Goal: Task Accomplishment & Management: Complete application form

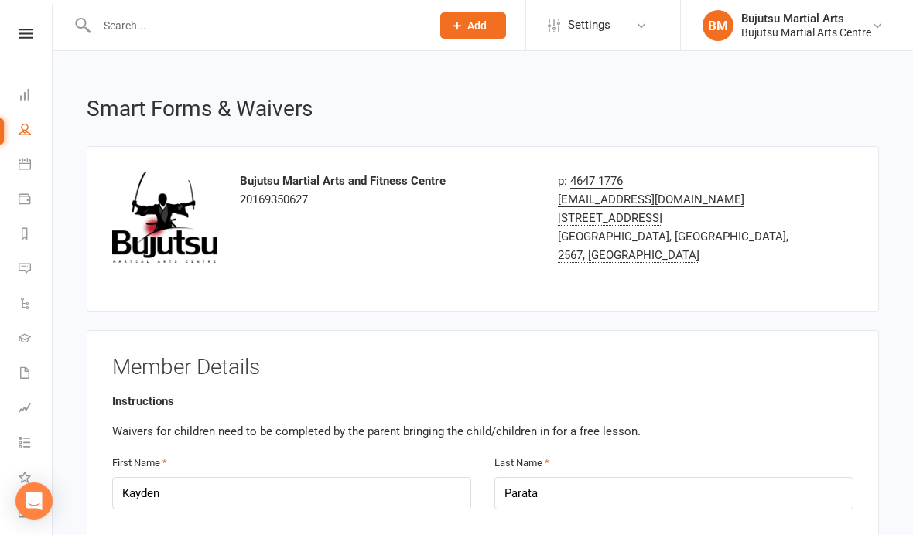
select select "bank_account"
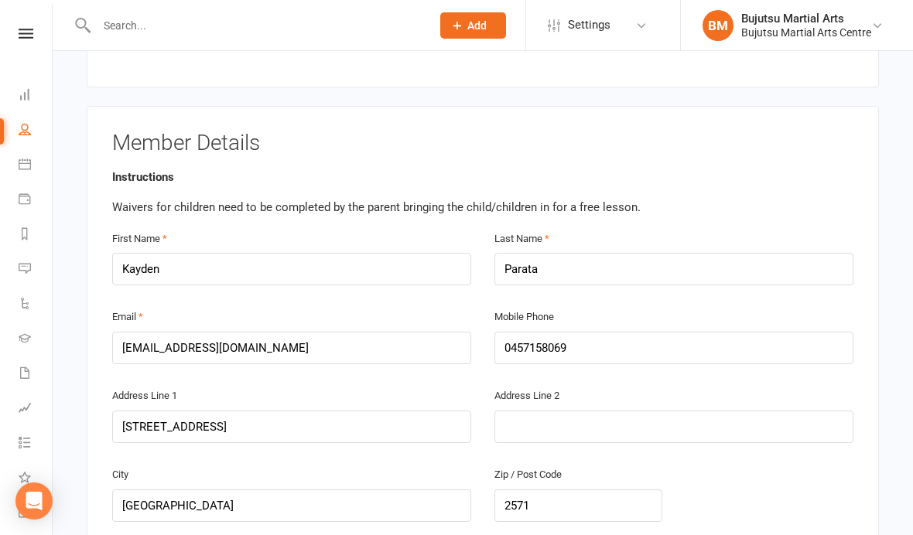
scroll to position [224, 0]
click at [781, 169] on div "Instructions Waivers for children need to be completed by the parent bringing t…" at bounding box center [482, 193] width 741 height 49
click at [719, 183] on div "Instructions Waivers for children need to be completed by the parent bringing t…" at bounding box center [482, 193] width 741 height 49
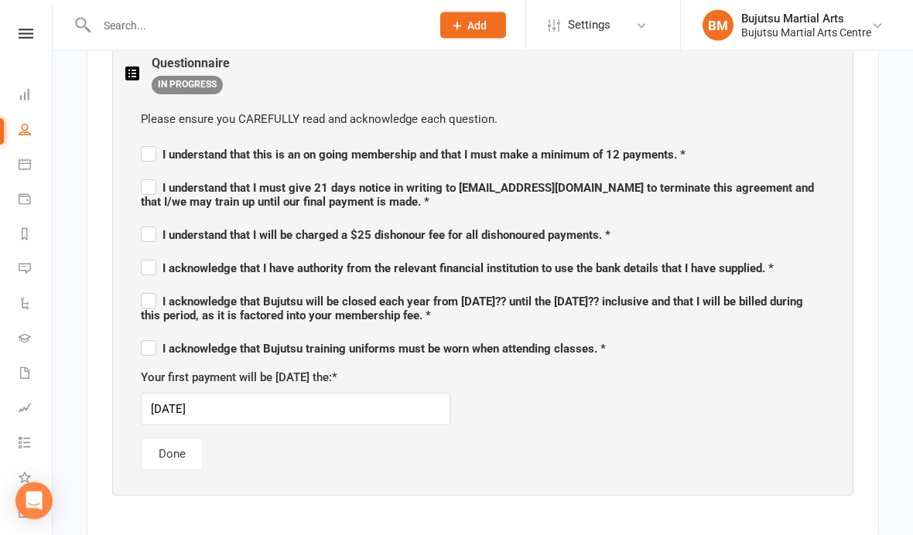
scroll to position [801, 0]
click at [142, 143] on label "I understand that this is an on going membership and that I must make a minimum…" at bounding box center [413, 152] width 545 height 19
click at [142, 141] on input "I understand that this is an on going membership and that I must make a minimum…" at bounding box center [413, 141] width 545 height 0
checkbox input "true"
click at [148, 178] on label "I understand that I must give 21 days notice in writing to [EMAIL_ADDRESS][DOMA…" at bounding box center [483, 192] width 684 height 32
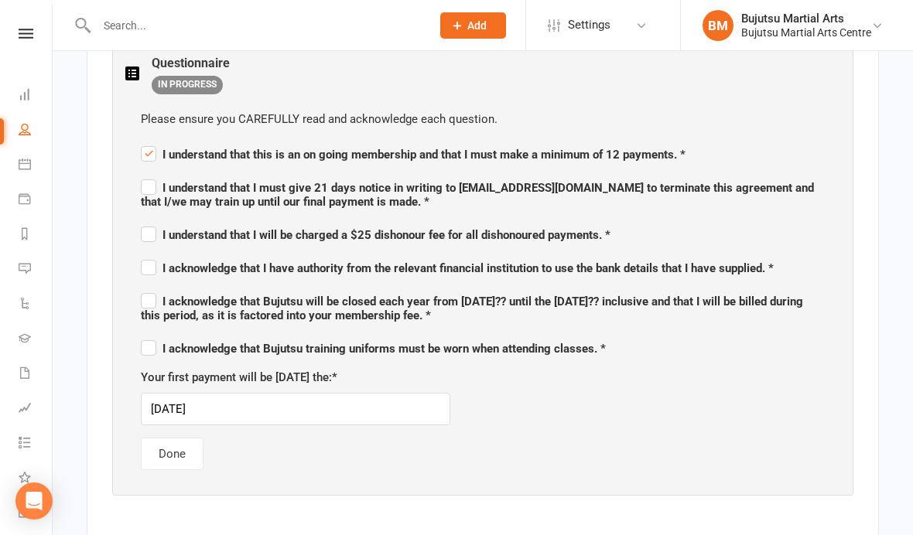
click at [148, 174] on input "I understand that I must give 21 days notice in writing to [EMAIL_ADDRESS][DOMA…" at bounding box center [483, 174] width 684 height 0
checkbox input "true"
click at [143, 224] on label "I understand that I will be charged a $25 dishonour fee for all dishonoured pay…" at bounding box center [376, 233] width 470 height 19
click at [143, 221] on input "I understand that I will be charged a $25 dishonour fee for all dishonoured pay…" at bounding box center [376, 221] width 470 height 0
checkbox input "true"
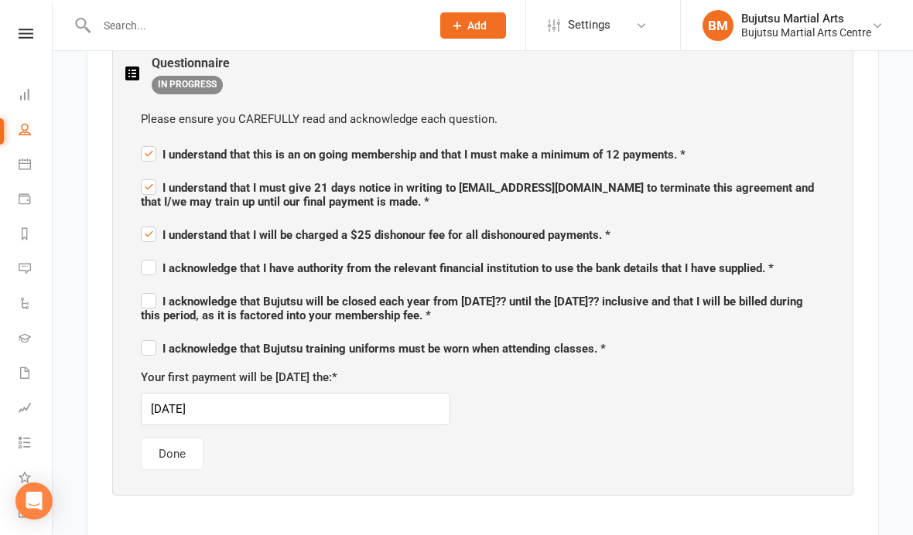
click at [148, 258] on label "I acknowledge that I have authority from the relevant financial institution to …" at bounding box center [457, 266] width 633 height 19
click at [148, 255] on input "I acknowledge that I have authority from the relevant financial institution to …" at bounding box center [457, 255] width 633 height 0
checkbox input "true"
click at [144, 302] on label "I acknowledge that Bujutsu will be closed each year from [DATE]?? until the [DA…" at bounding box center [483, 306] width 684 height 32
click at [144, 288] on input "I acknowledge that Bujutsu will be closed each year from [DATE]?? until the [DA…" at bounding box center [483, 288] width 684 height 0
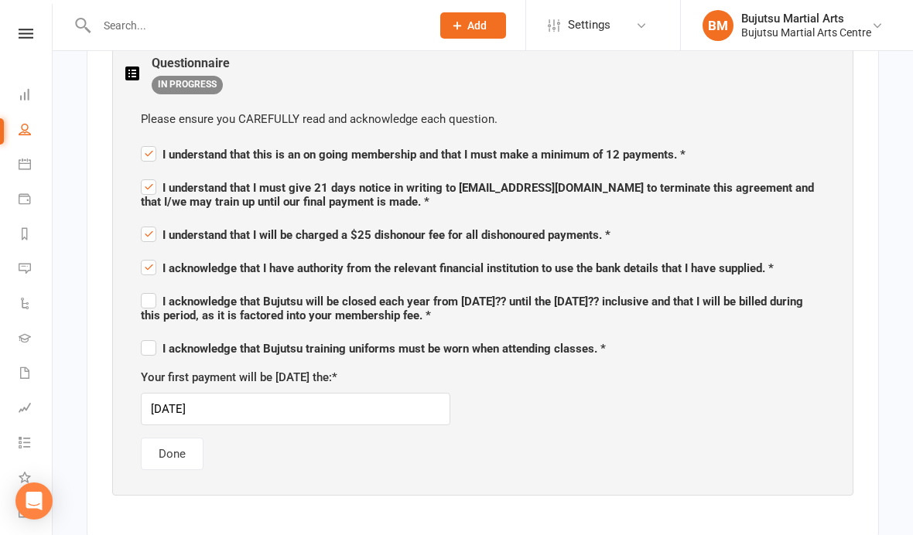
checkbox input "true"
click at [143, 349] on label "I acknowledge that Bujutsu training uniforms must be worn when attending classe…" at bounding box center [373, 346] width 465 height 19
click at [143, 335] on input "I acknowledge that Bujutsu training uniforms must be worn when attending classe…" at bounding box center [373, 335] width 465 height 0
checkbox input "true"
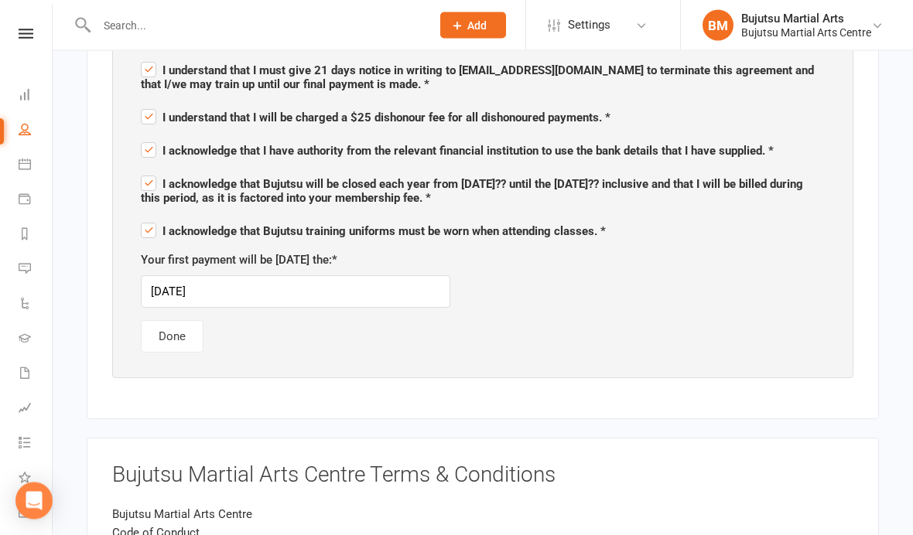
scroll to position [928, 0]
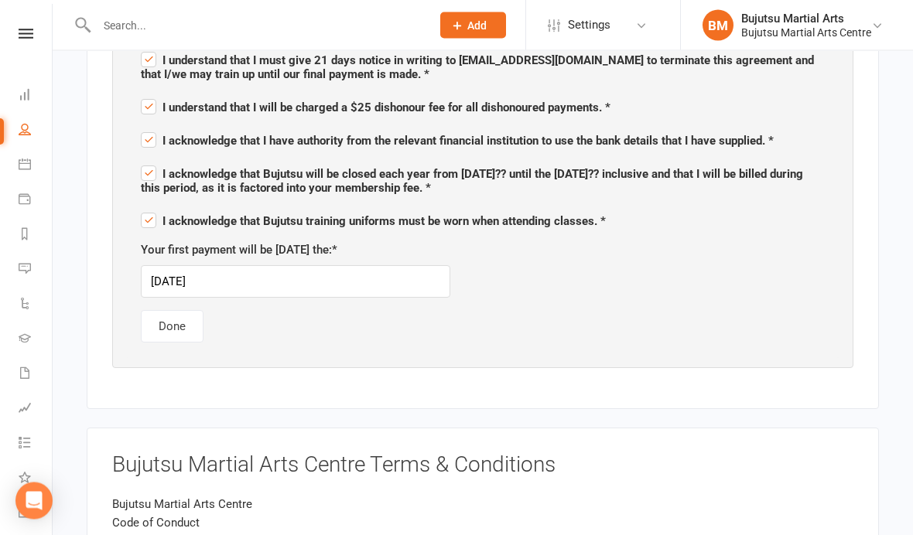
click at [159, 323] on button "Done" at bounding box center [172, 327] width 63 height 32
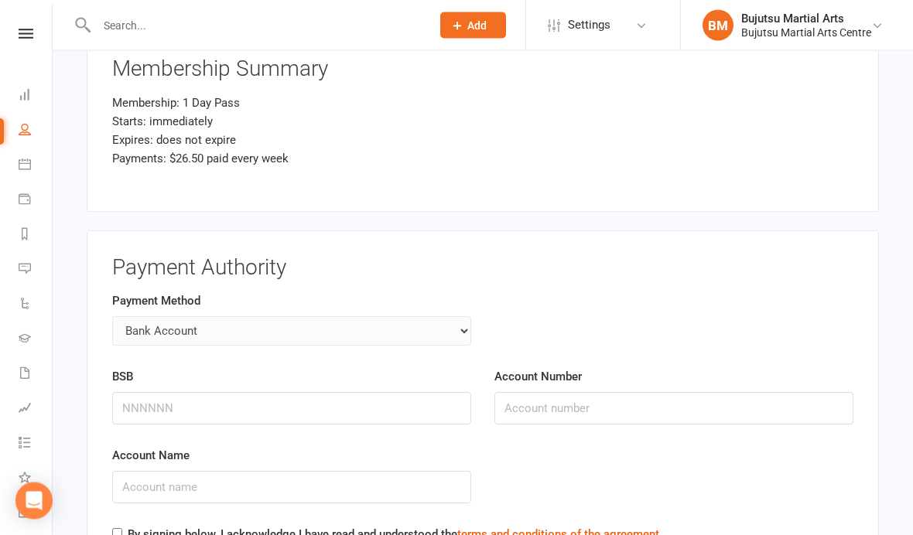
scroll to position [1984, 0]
click at [731, 402] on input "Account Number" at bounding box center [673, 408] width 359 height 32
click at [285, 404] on input "BSB" at bounding box center [291, 408] width 359 height 32
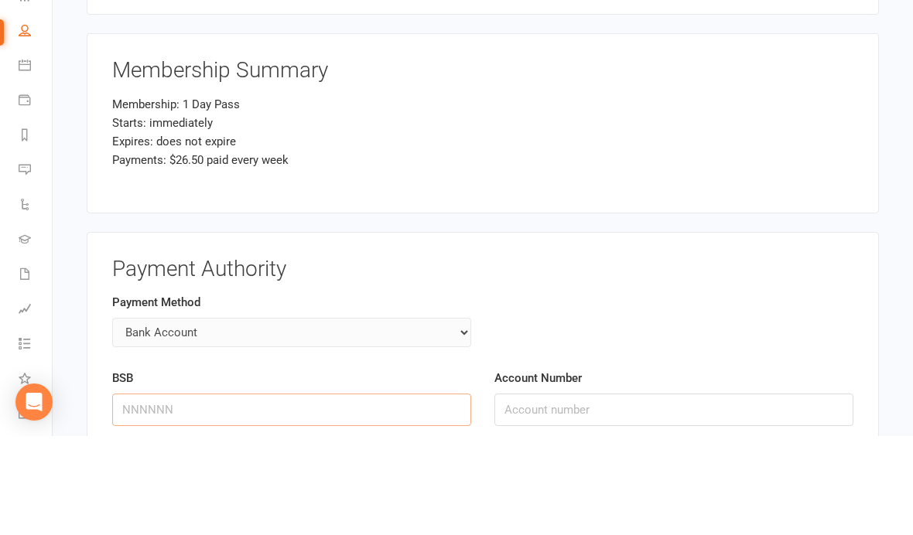
scroll to position [1899, 0]
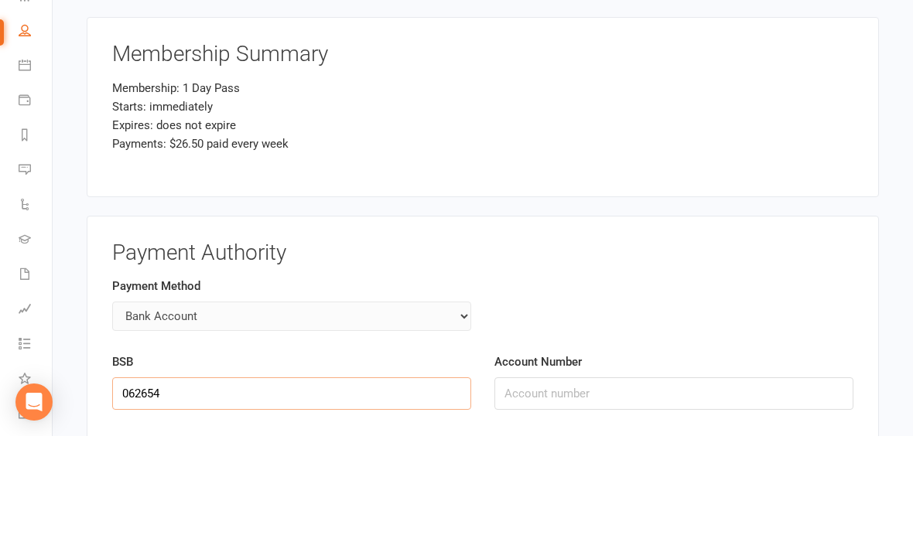
type input "062654"
click at [650, 477] on input "Account Number" at bounding box center [673, 493] width 359 height 32
type input "10304043"
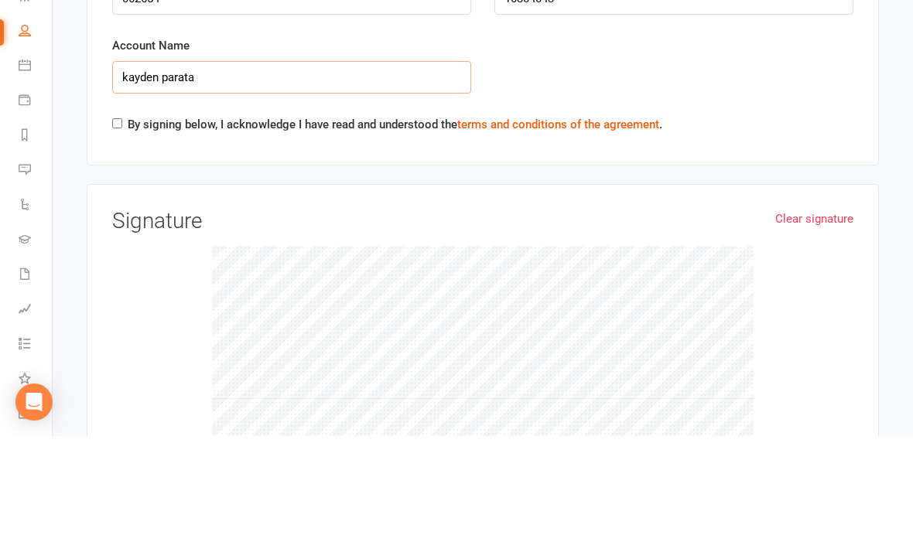
scroll to position [2310, 0]
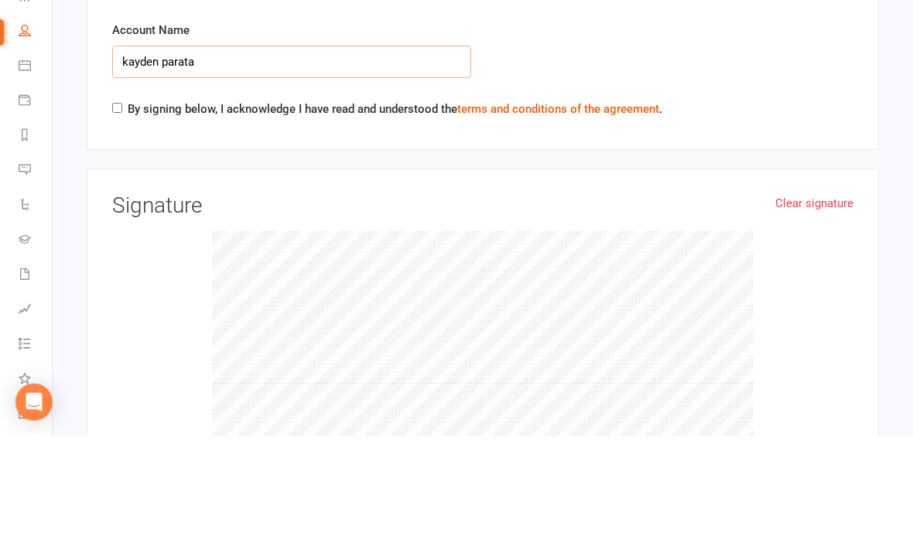
type input "kayden parata"
click at [812, 293] on link "Clear signature" at bounding box center [814, 302] width 78 height 19
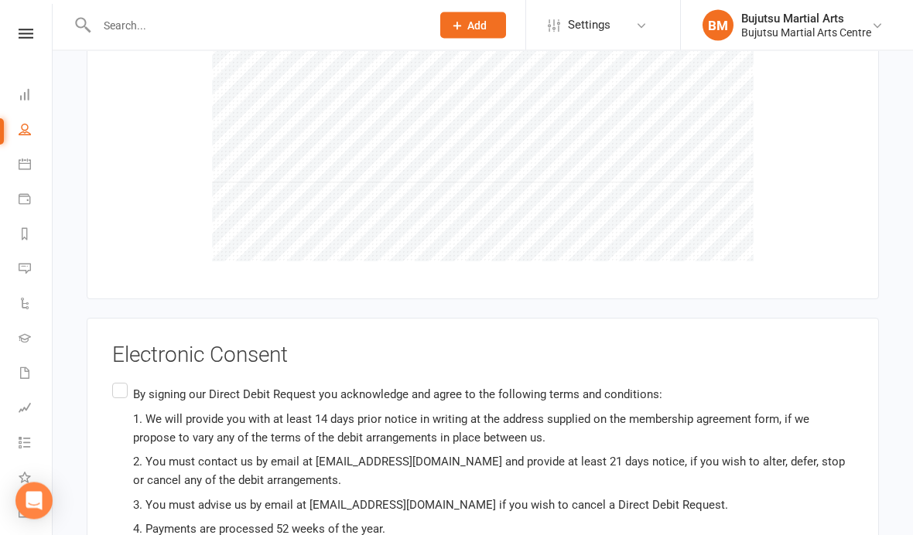
scroll to position [2612, 0]
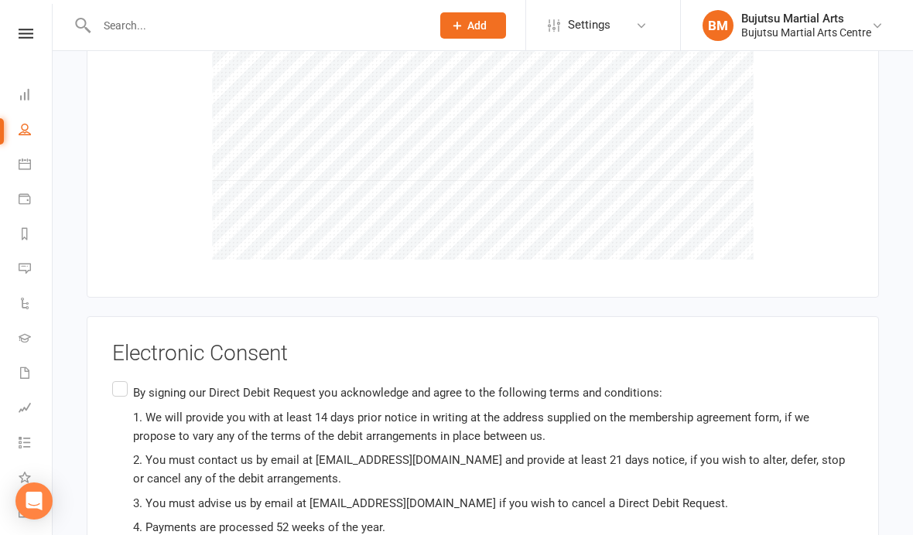
click at [118, 378] on input "By signing our Direct Debit Request you acknowledge and agree to the following …" at bounding box center [117, 378] width 10 height 0
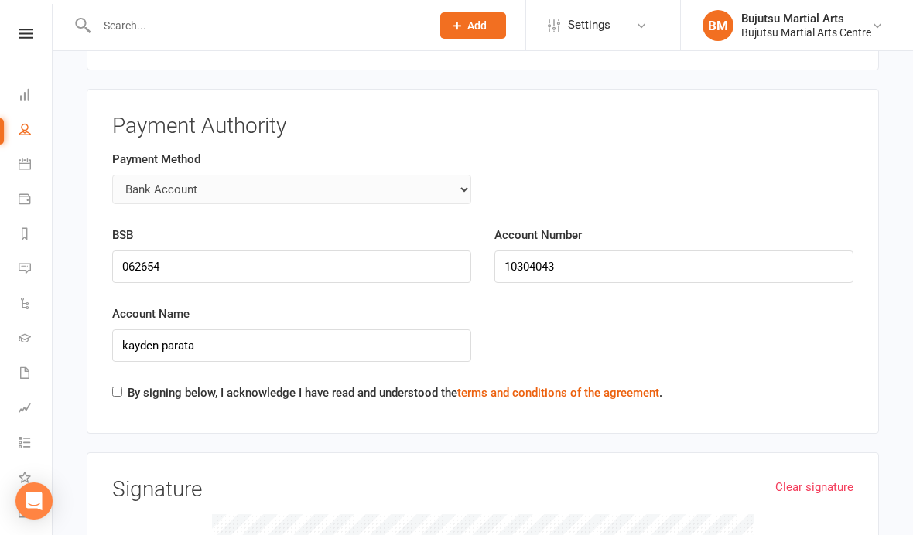
scroll to position [2124, 0]
click at [115, 388] on input "By signing below, I acknowledge I have read and understood the terms and condit…" at bounding box center [117, 393] width 10 height 10
checkbox input "true"
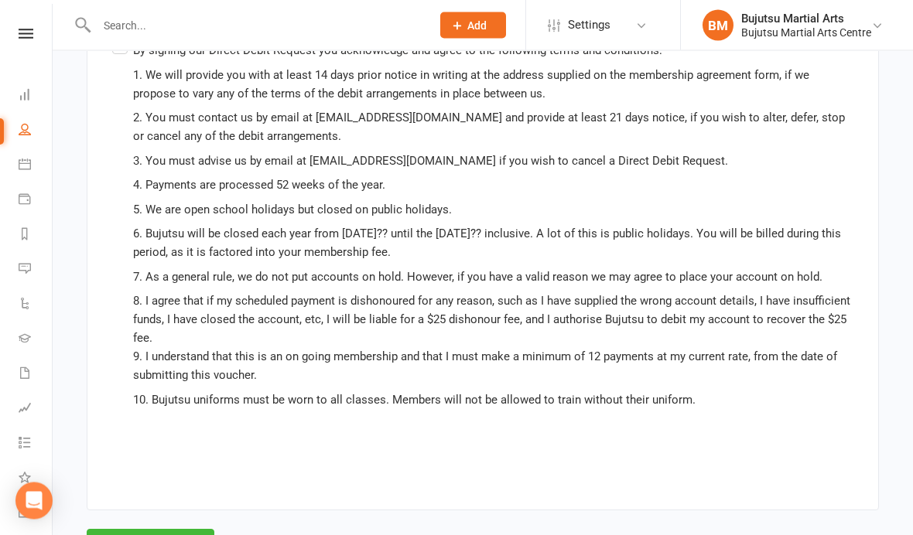
scroll to position [2961, 0]
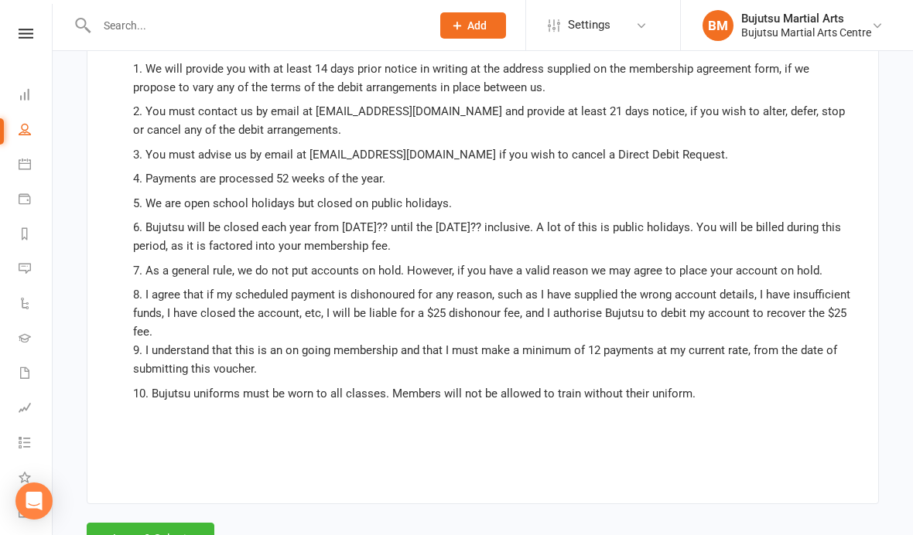
click at [115, 524] on button "Agree & Submit" at bounding box center [151, 539] width 128 height 32
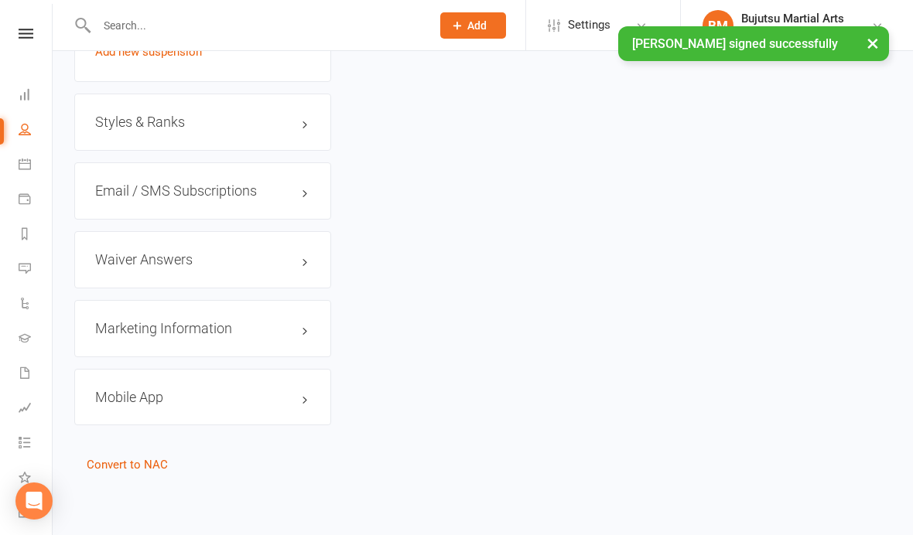
scroll to position [1448, 0]
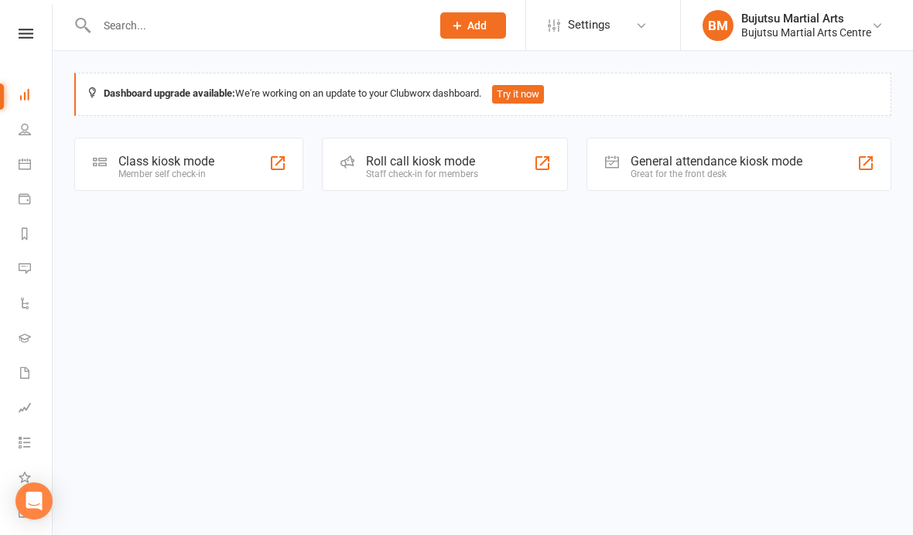
click at [184, 19] on input "text" at bounding box center [256, 26] width 328 height 22
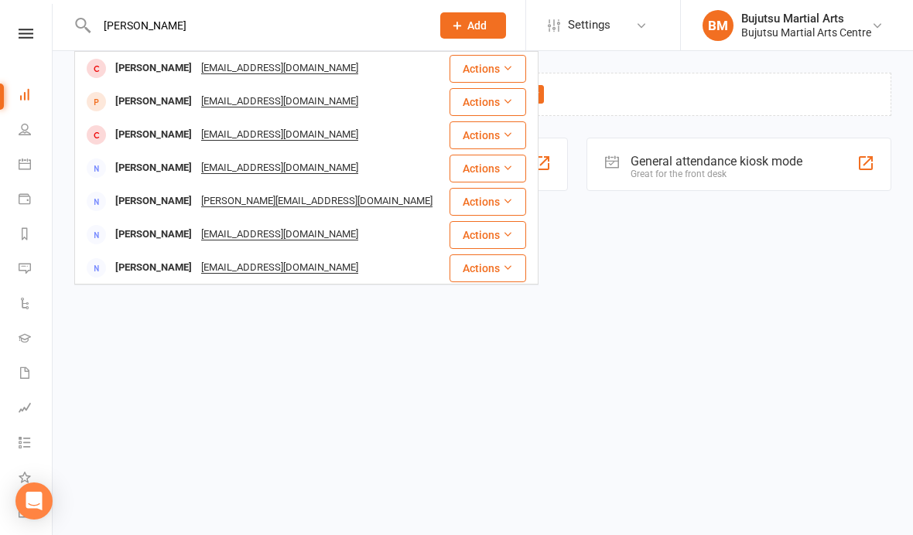
type input "[PERSON_NAME]"
click at [183, 68] on div "[PERSON_NAME]" at bounding box center [154, 68] width 86 height 22
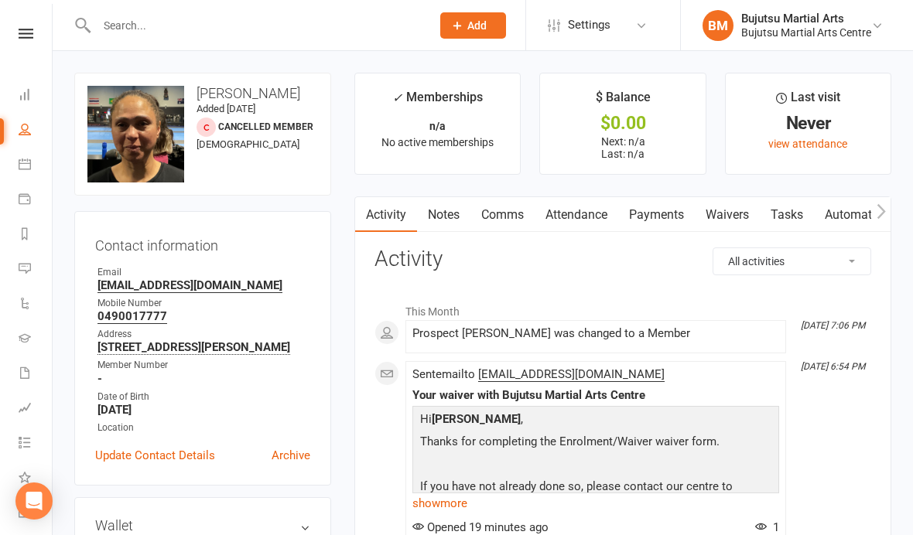
click at [739, 221] on link "Waivers" at bounding box center [727, 215] width 65 height 36
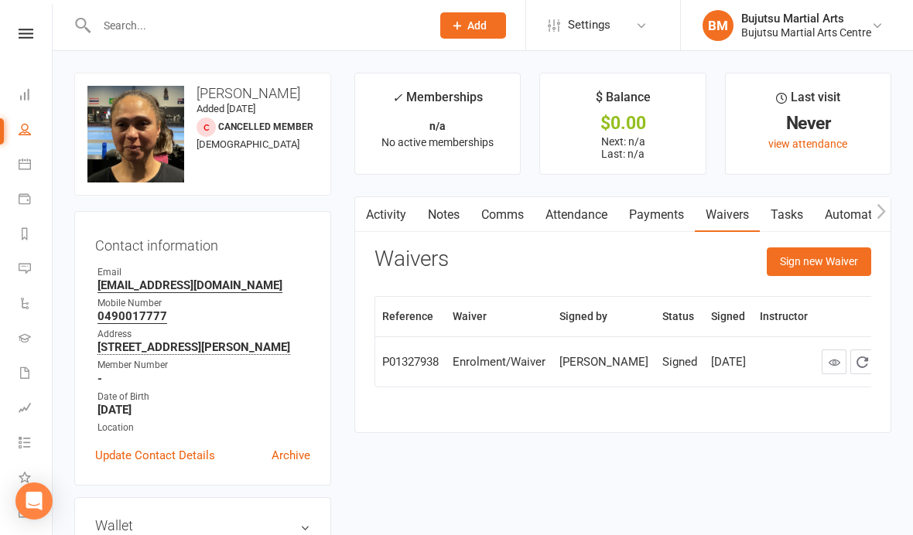
click at [815, 253] on button "Sign new Waiver" at bounding box center [819, 262] width 104 height 28
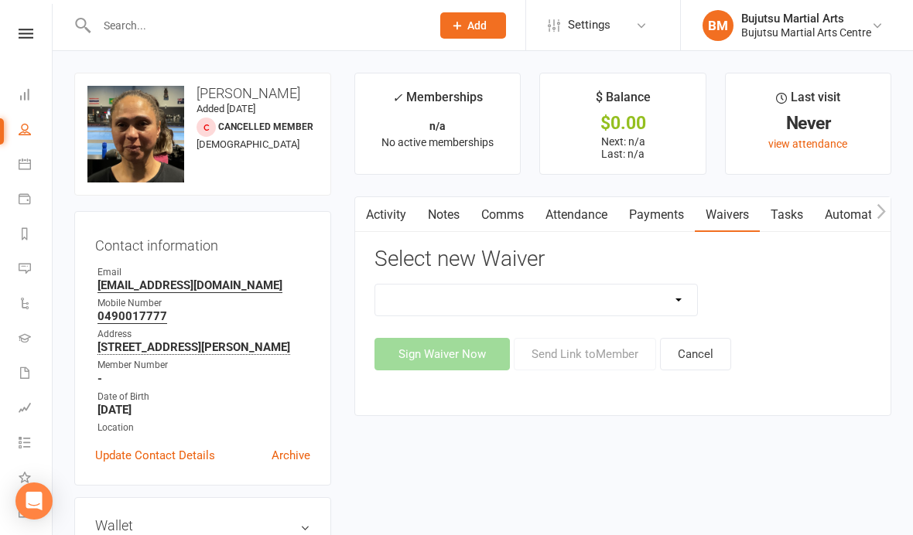
click at [538, 302] on select "Bujutsu Child Care Kids Karate Program Cash Upfront Membership Application Chan…" at bounding box center [536, 300] width 322 height 31
select select "272"
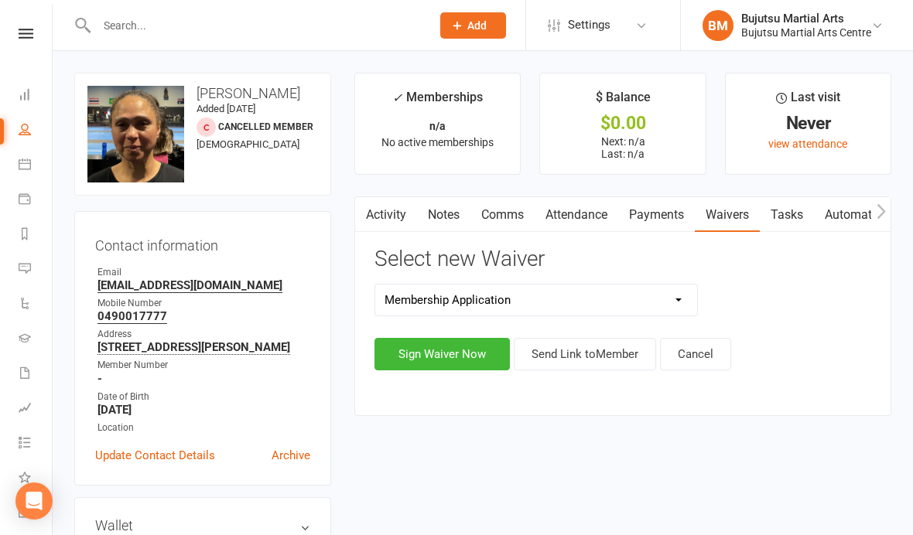
click at [443, 352] on button "Sign Waiver Now" at bounding box center [441, 354] width 135 height 32
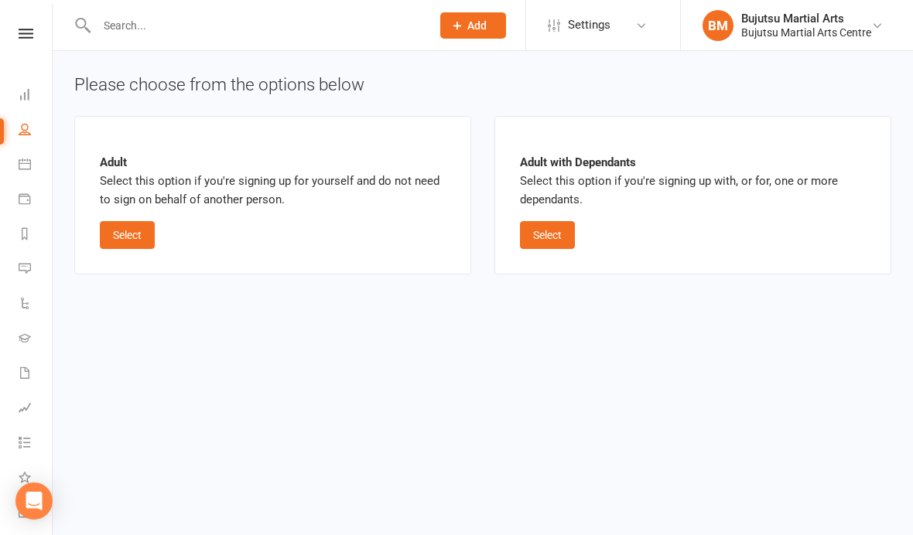
click at [124, 231] on button "Select" at bounding box center [127, 235] width 55 height 28
select select "bank_account"
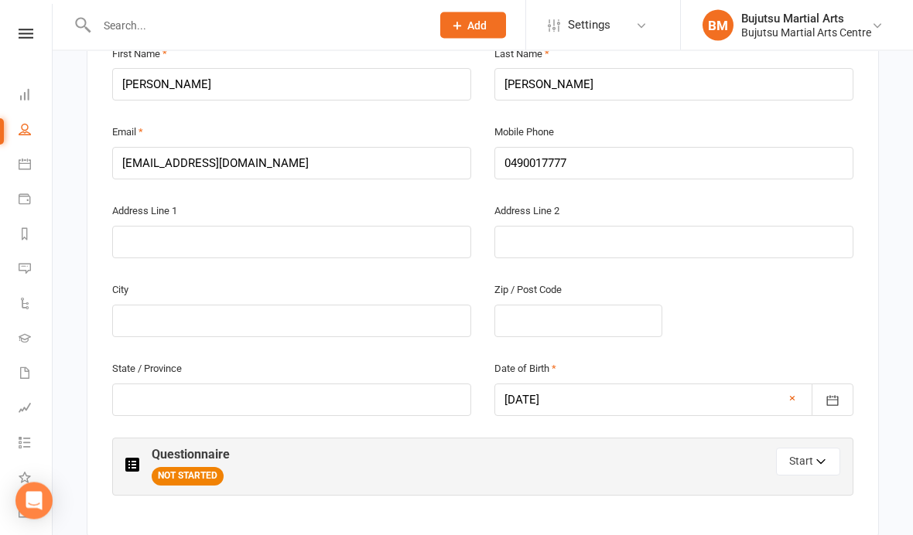
scroll to position [477, 0]
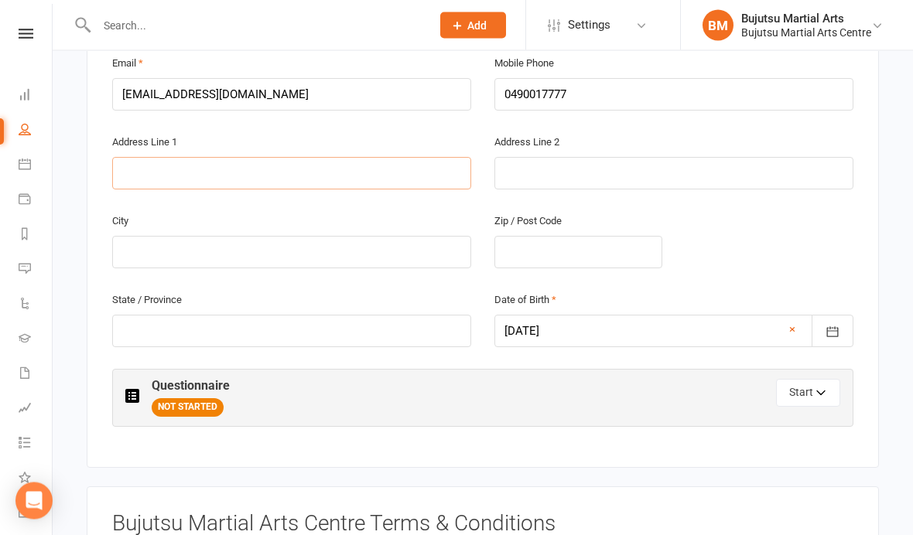
click at [272, 159] on input "text" at bounding box center [291, 174] width 359 height 32
type input "30 Kangan Rise"
click at [294, 237] on input "text" at bounding box center [291, 253] width 359 height 32
type input "[PERSON_NAME]"
click at [612, 255] on input "text" at bounding box center [578, 253] width 168 height 32
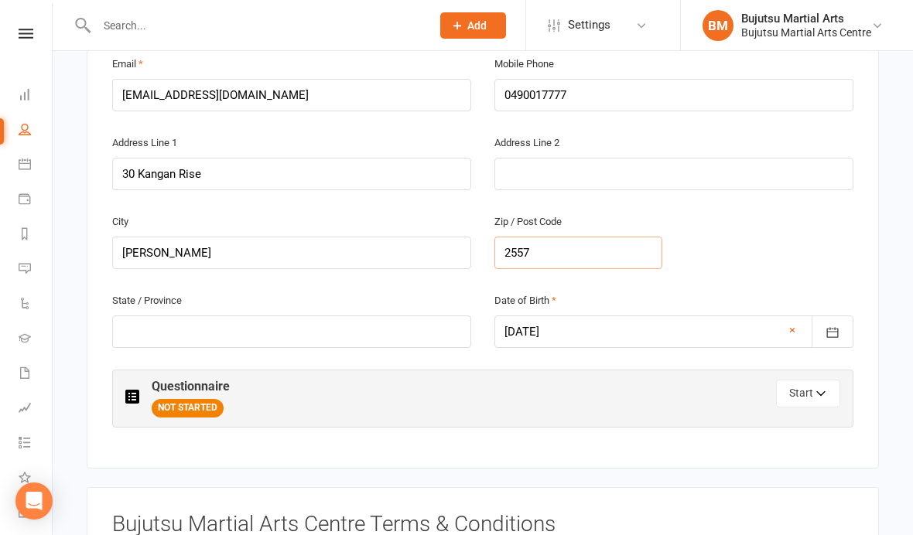
type input "2557"
click at [371, 326] on input "text" at bounding box center [291, 332] width 359 height 32
type input "[GEOGRAPHIC_DATA]"
click at [812, 380] on button "Start" at bounding box center [808, 394] width 64 height 28
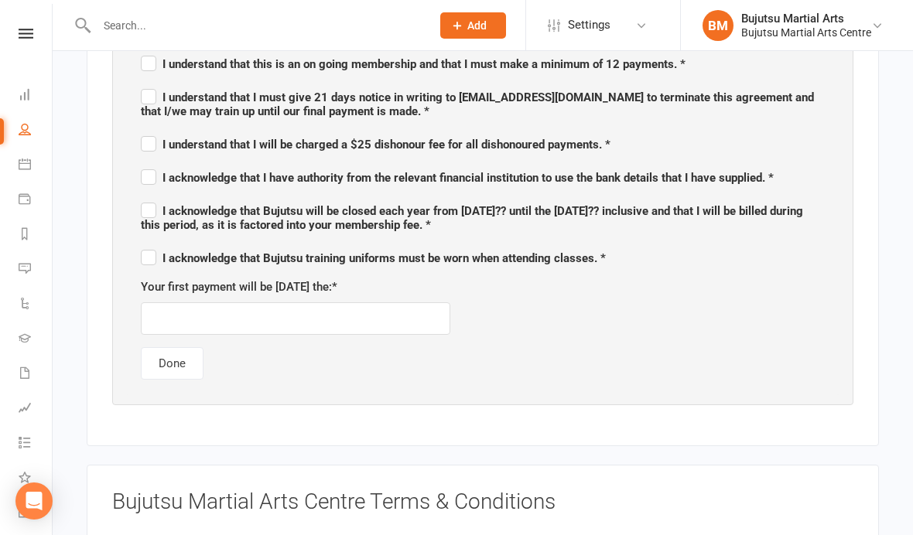
scroll to position [911, 0]
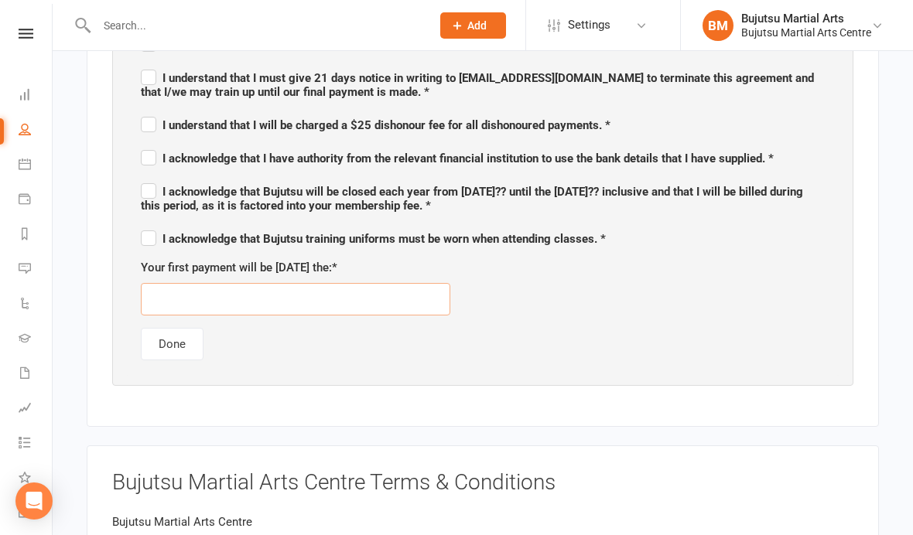
click at [415, 294] on input "text" at bounding box center [295, 299] width 309 height 32
type input "[DATE]"
click at [668, 332] on div "Please ensure you CAREFULLY read and acknowledge each question. I understand th…" at bounding box center [482, 180] width 715 height 391
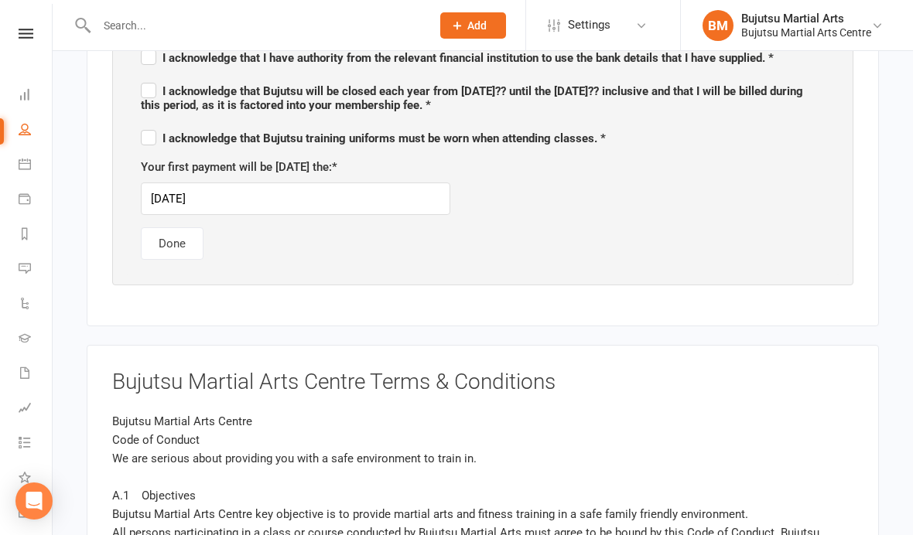
scroll to position [1010, 0]
